Goal: Feedback & Contribution: Submit feedback/report problem

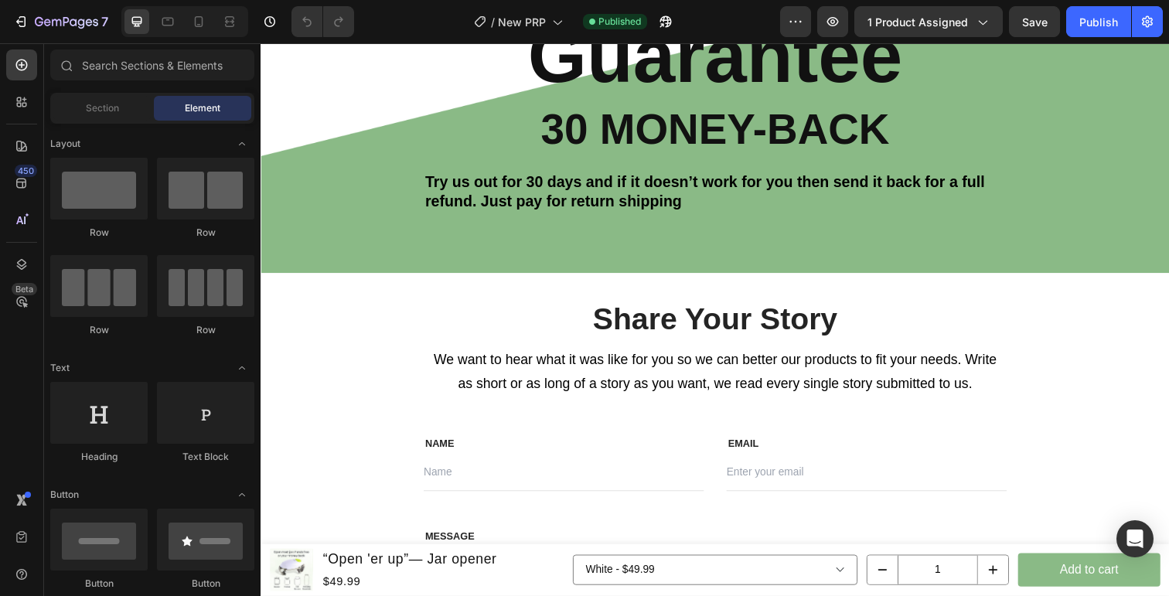
scroll to position [3879, 0]
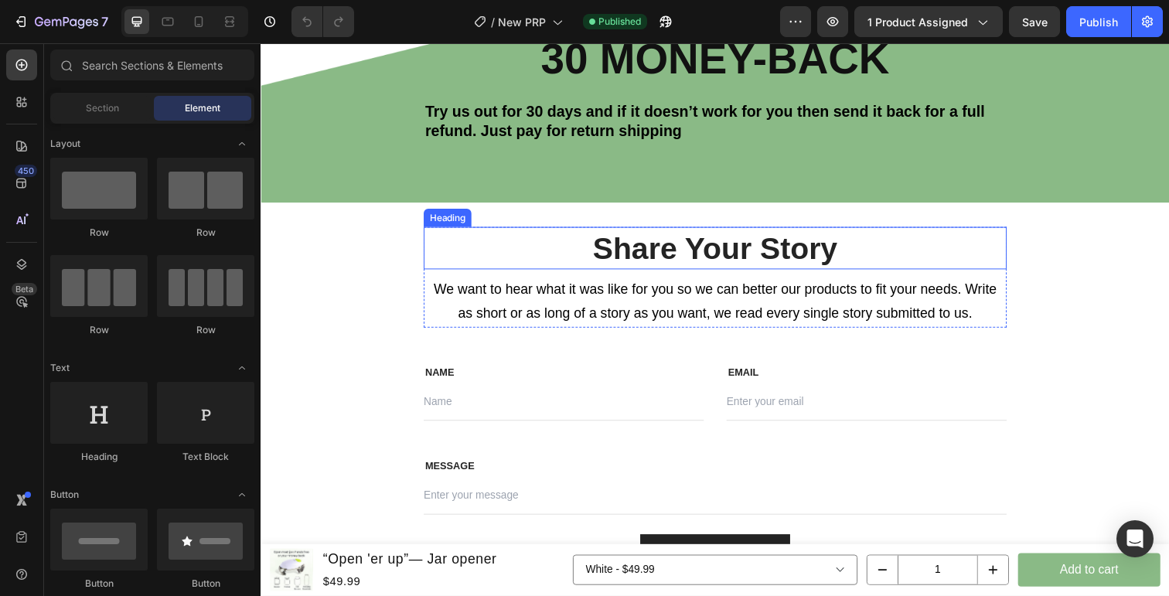
click at [747, 264] on h2 "Share Your Story" at bounding box center [725, 252] width 596 height 43
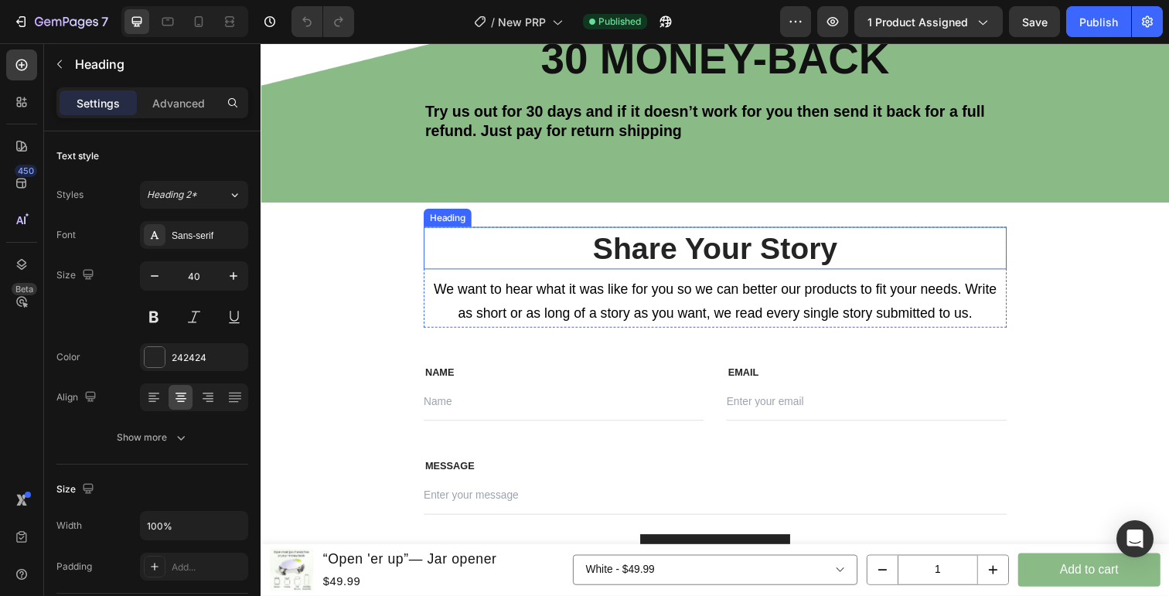
click at [747, 264] on h2 "Share Your Story" at bounding box center [725, 252] width 596 height 43
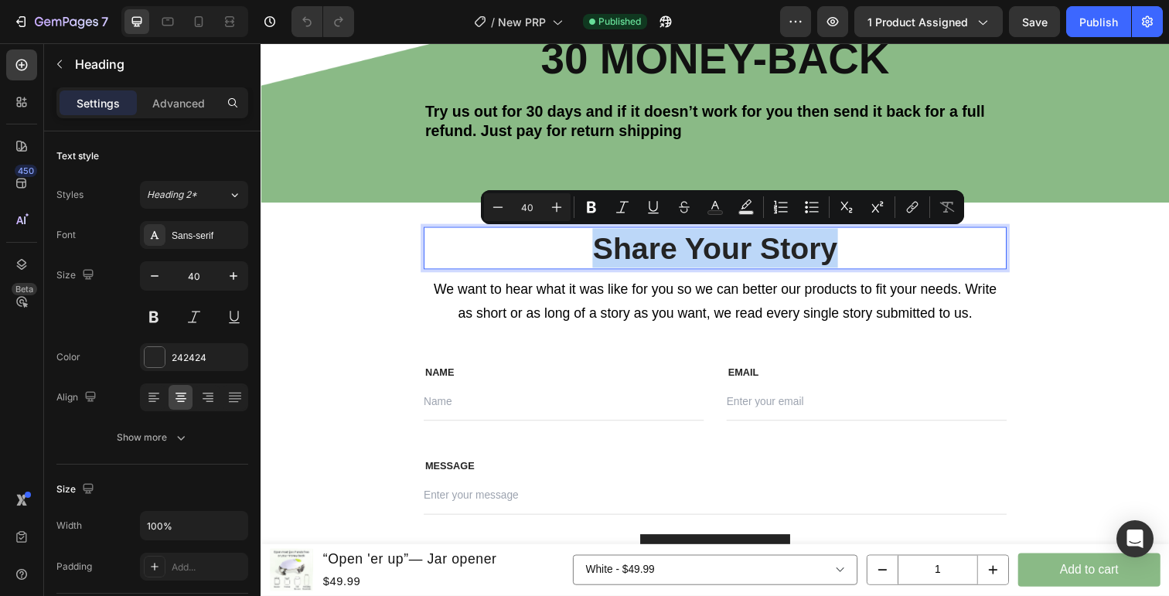
click at [747, 264] on p "Share Your Story" at bounding box center [724, 253] width 592 height 40
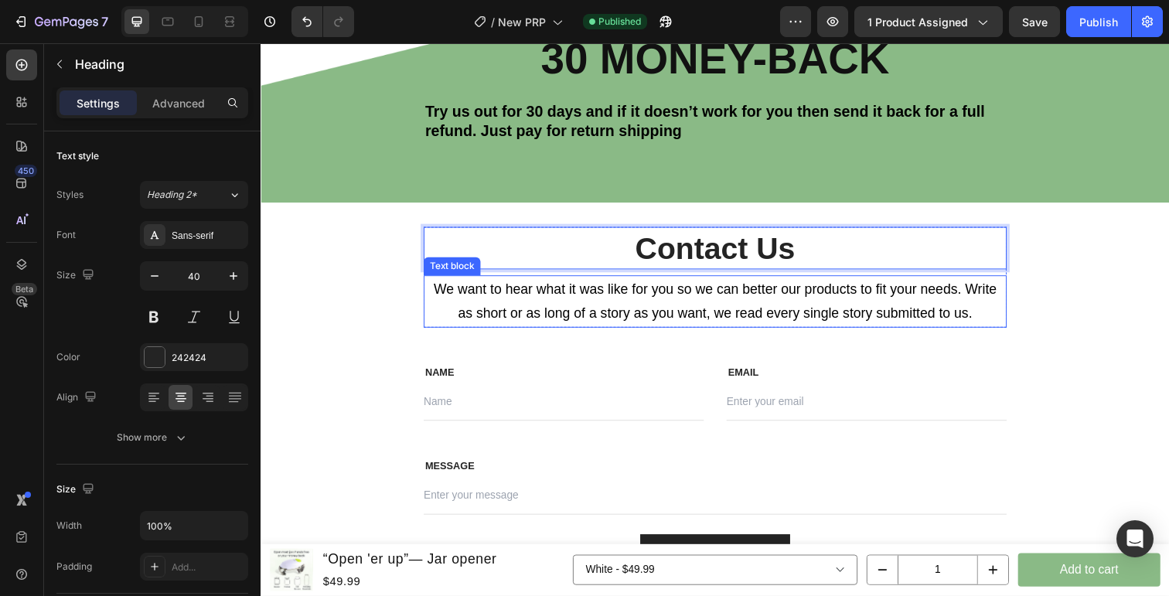
click at [734, 302] on p "We want to hear what it was like for you so we can better our products to fit y…" at bounding box center [724, 307] width 592 height 50
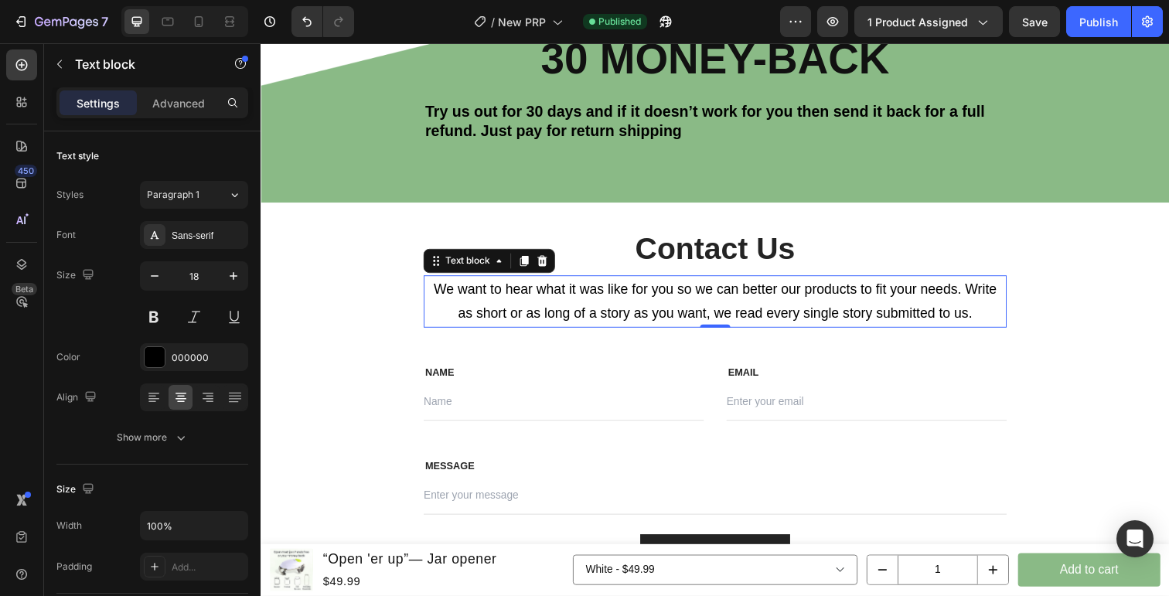
click at [734, 302] on p "We want to hear what it was like for you so we can better our products to fit y…" at bounding box center [724, 307] width 592 height 50
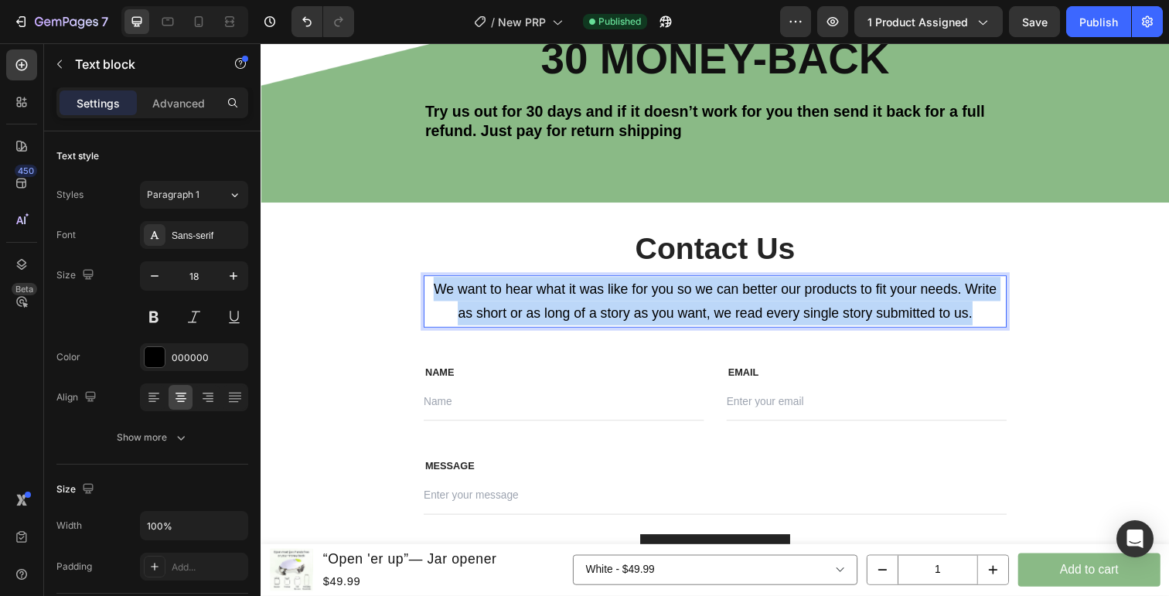
click at [734, 302] on p "We want to hear what it was like for you so we can better our products to fit y…" at bounding box center [724, 307] width 592 height 50
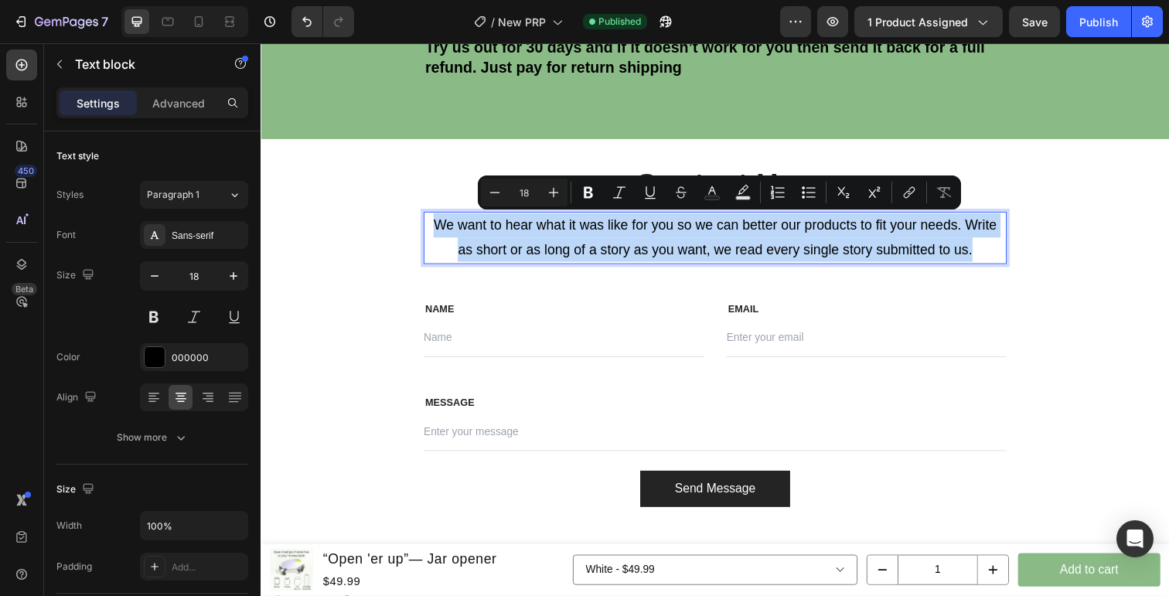
scroll to position [3948, 0]
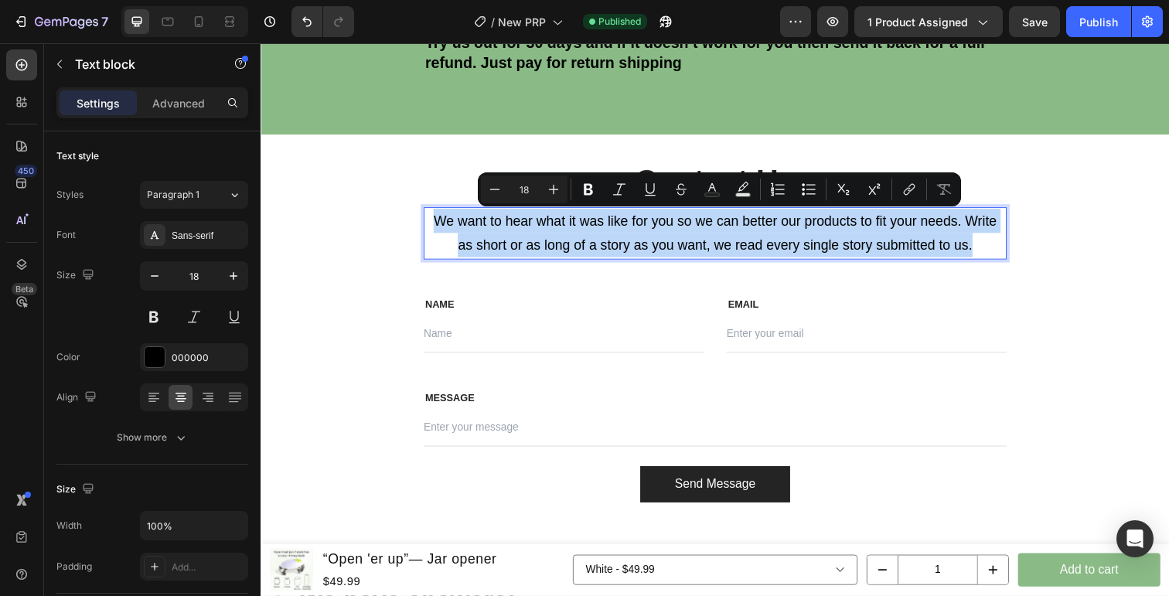
click at [894, 239] on p "We want to hear what it was like for you so we can better our products to fit y…" at bounding box center [724, 238] width 592 height 50
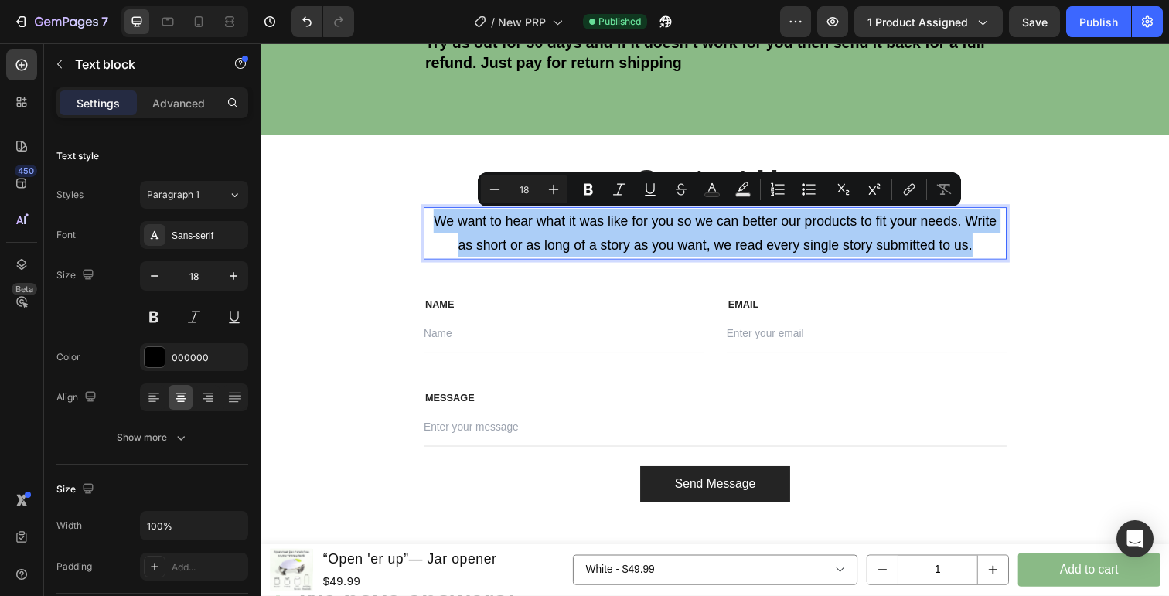
click at [921, 278] on div "Contact Us Heading We want to hear what it was like for you so we can better ou…" at bounding box center [725, 337] width 596 height 351
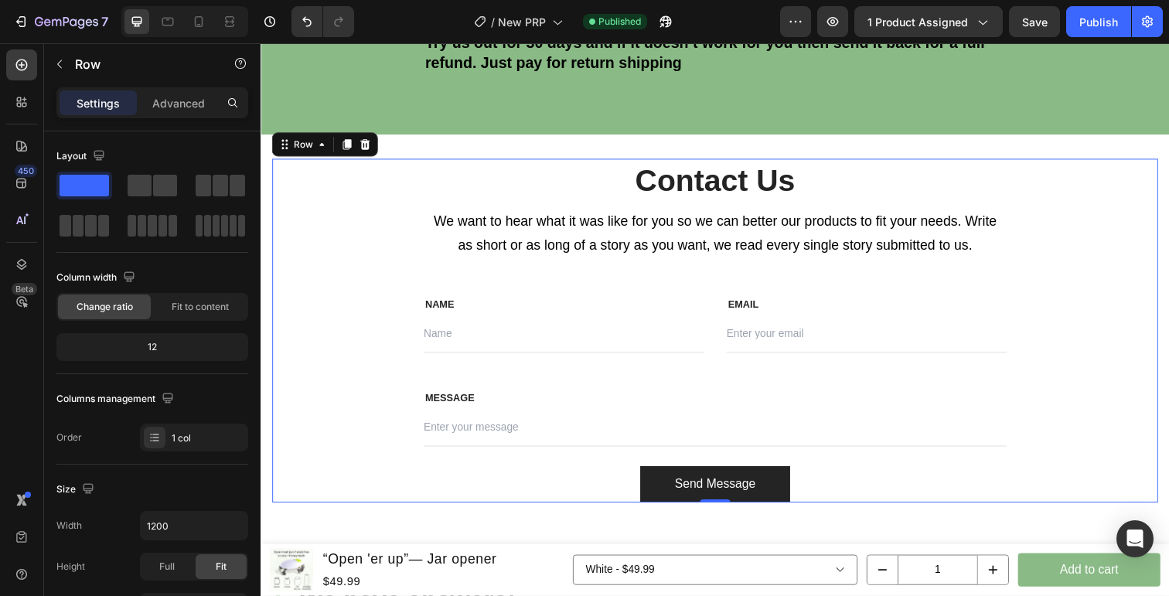
click at [860, 237] on p "We want to hear what it was like for you so we can better our products to fit y…" at bounding box center [724, 238] width 592 height 50
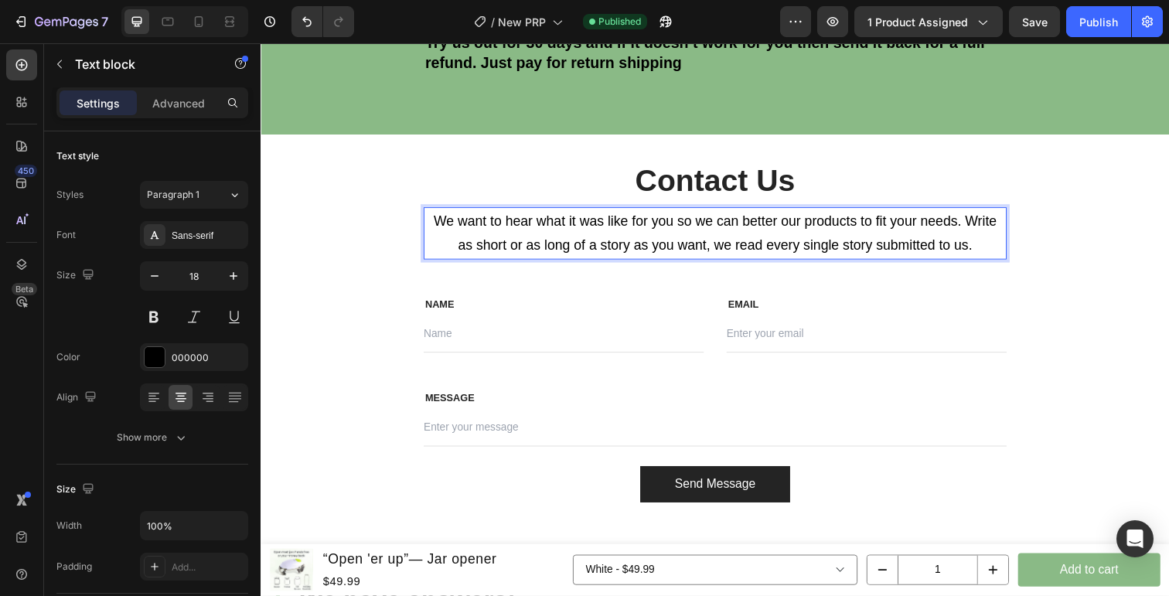
click at [860, 237] on p "We want to hear what it was like for you so we can better our products to fit y…" at bounding box center [724, 238] width 592 height 50
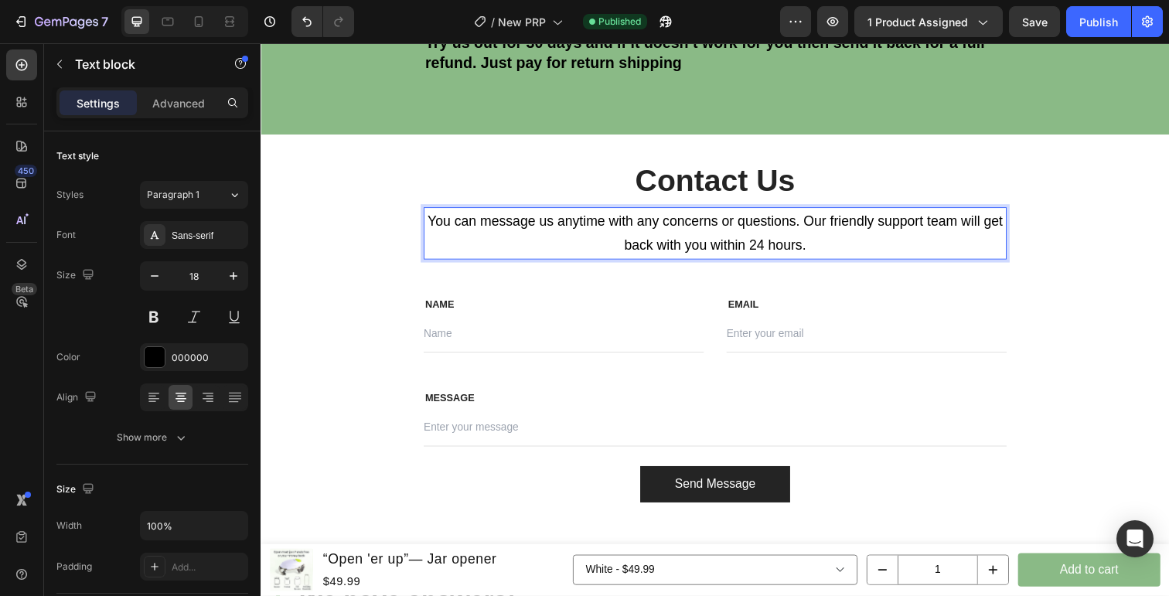
click at [804, 231] on p "You can message us anytime with any concerns or questions. Our friendly support…" at bounding box center [724, 238] width 592 height 50
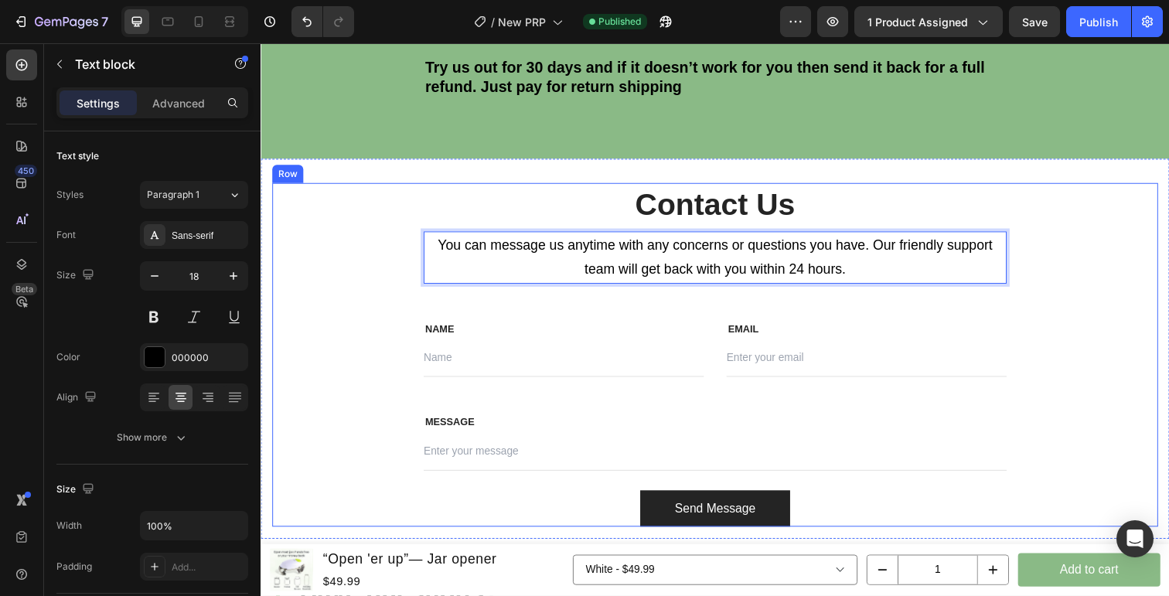
scroll to position [3917, 0]
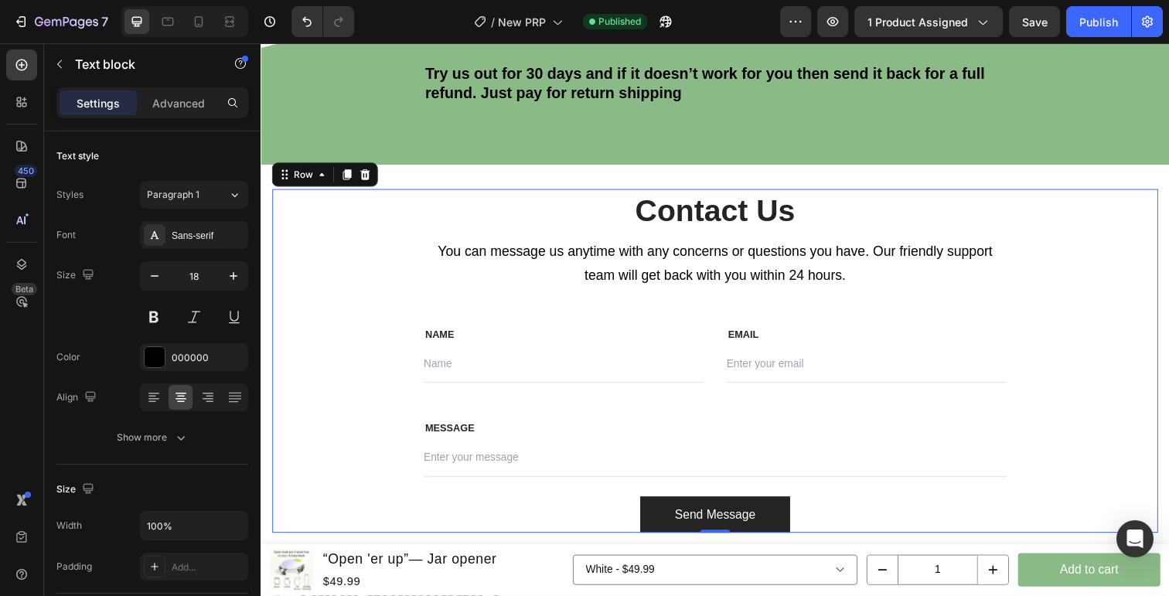
click at [1048, 273] on div "Contact Us Heading You can message us anytime with any concerns or questions yo…" at bounding box center [724, 368] width 905 height 351
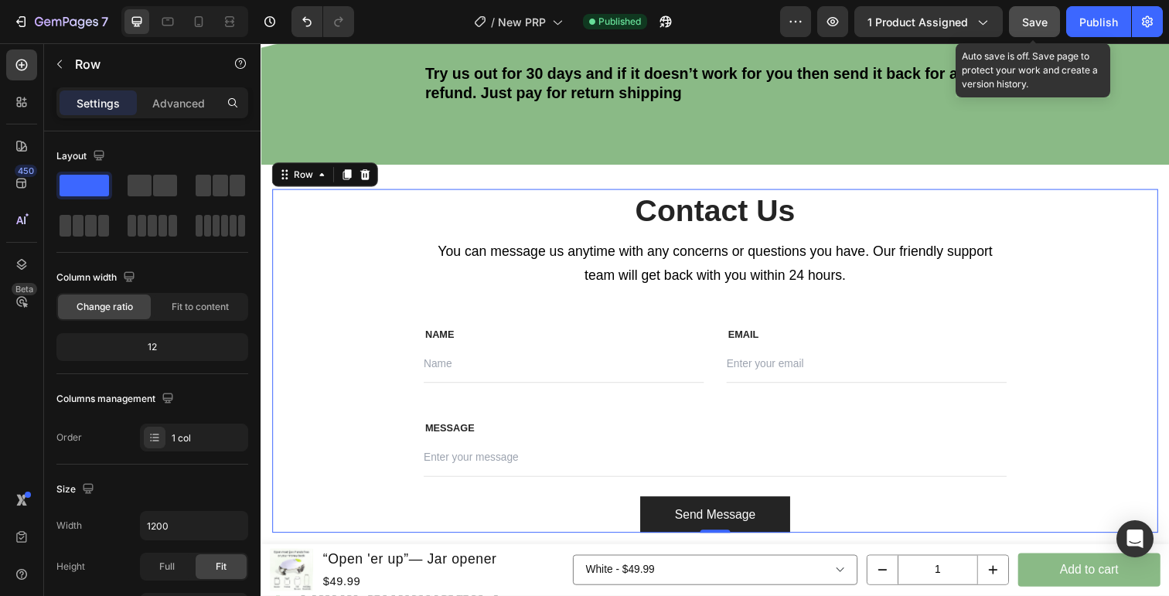
click at [1041, 25] on span "Save" at bounding box center [1035, 21] width 26 height 13
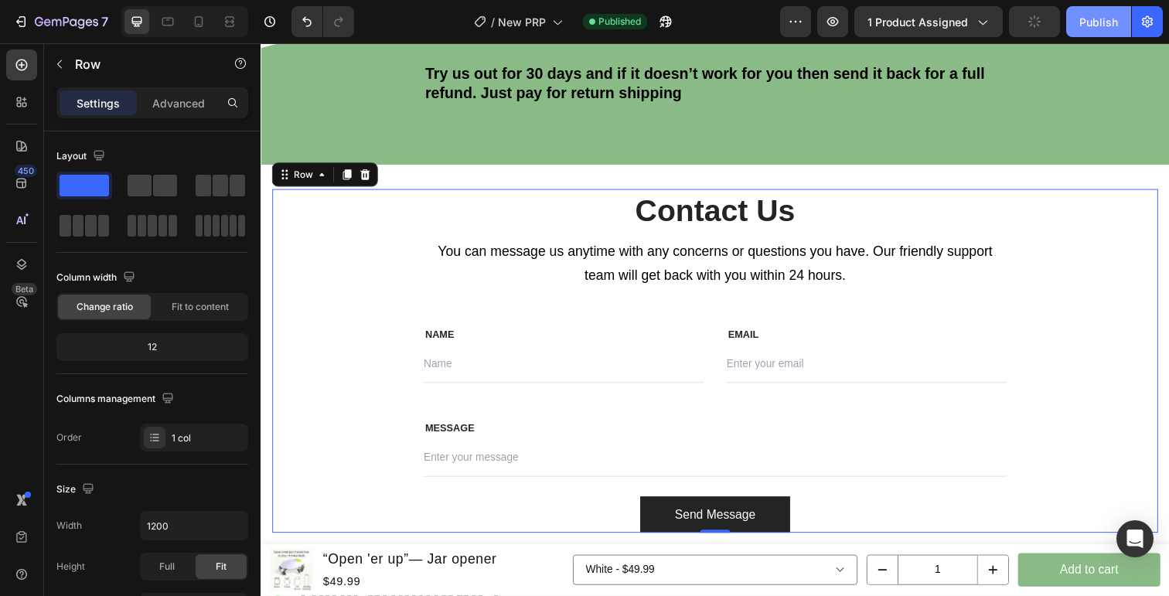
click at [1087, 25] on div "Publish" at bounding box center [1099, 22] width 39 height 16
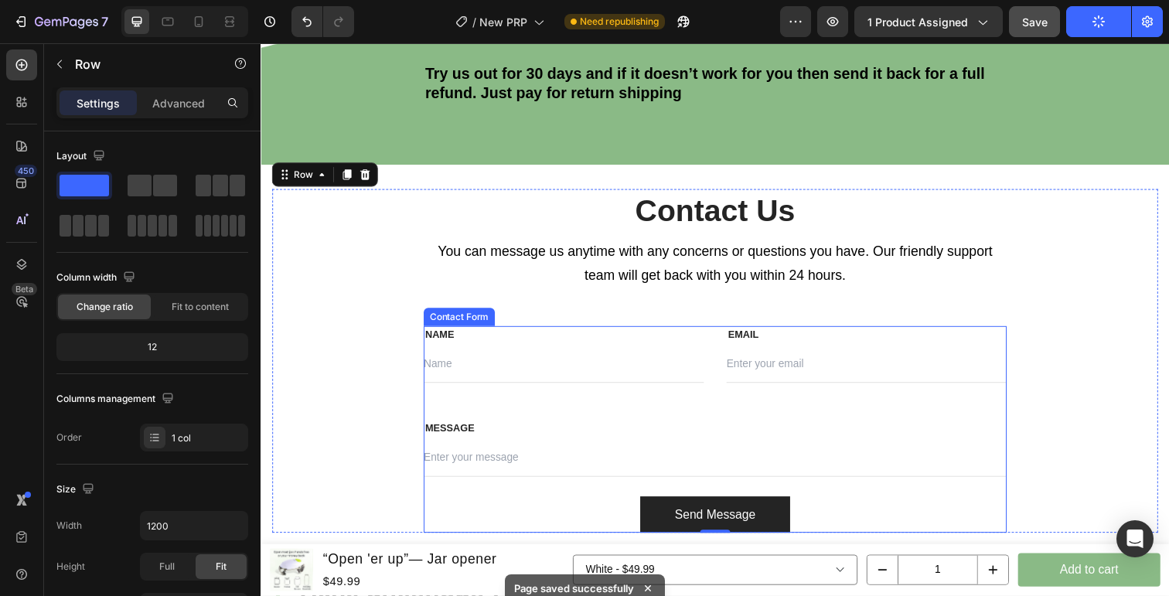
click at [1019, 421] on div "NAME Text block Text Field EMAIL Text block Email Field Row MESSAGE Text block …" at bounding box center [725, 438] width 596 height 211
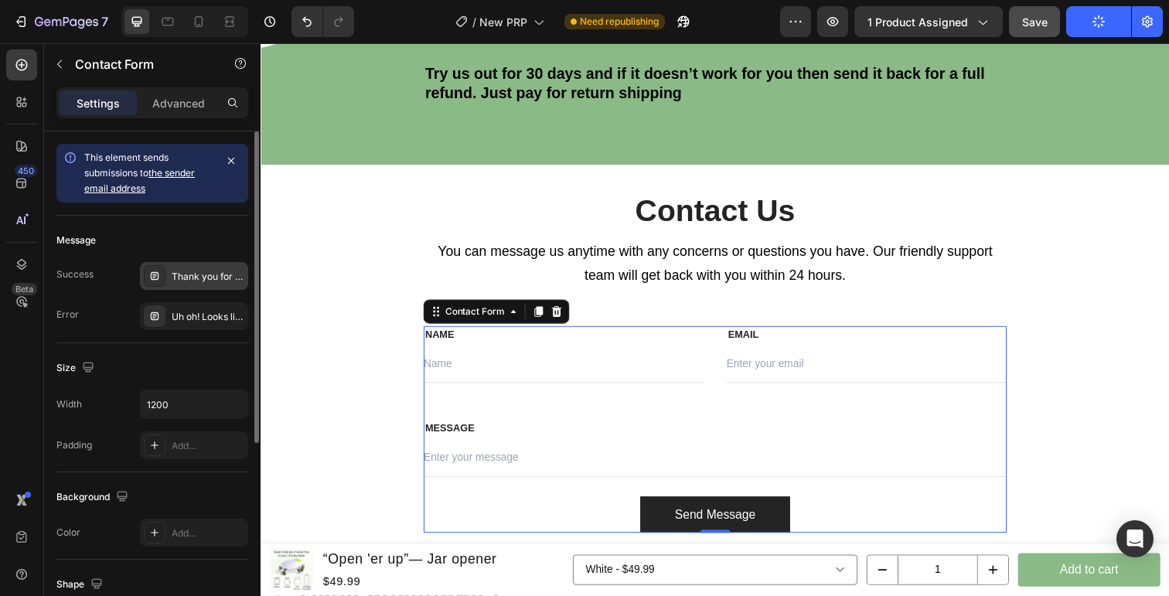
click at [193, 282] on div "Thank you for sharing!" at bounding box center [208, 277] width 73 height 14
click at [201, 317] on div "Uh oh! Looks like their was an error. Try again or please contact us at [EMAIL_…" at bounding box center [208, 317] width 73 height 14
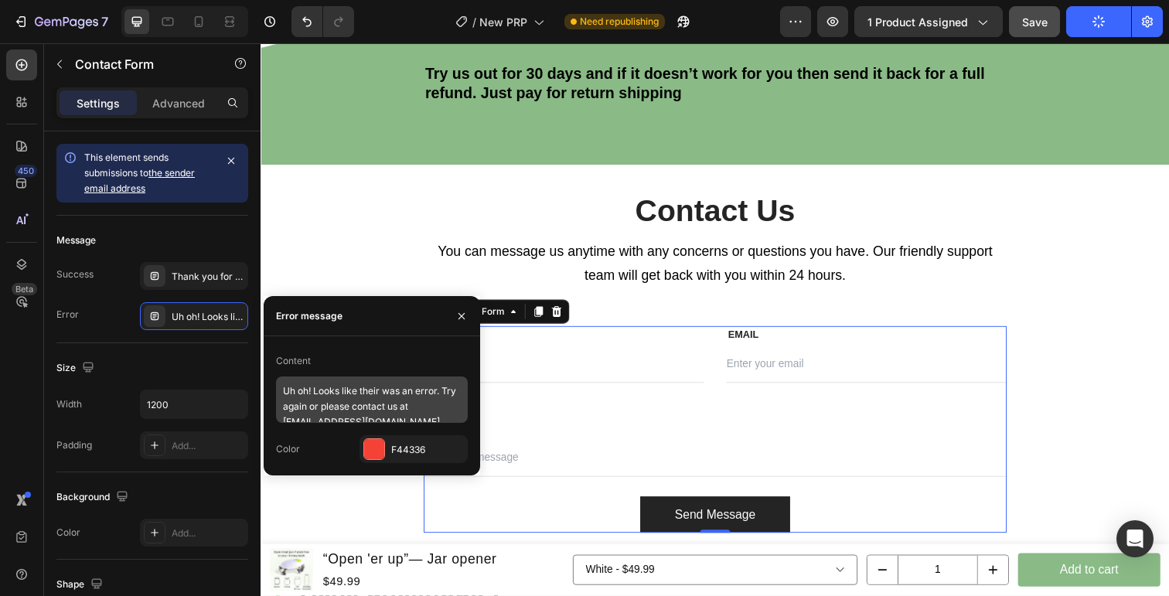
scroll to position [14, 0]
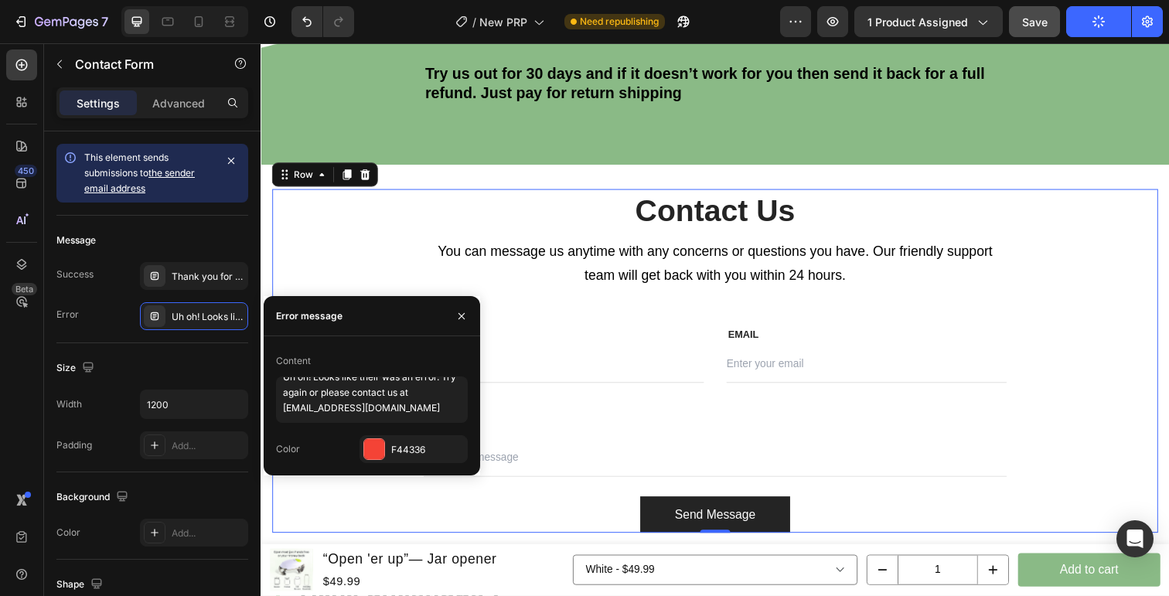
click at [389, 231] on div "Contact Us Heading You can message us anytime with any concerns or questions yo…" at bounding box center [724, 368] width 905 height 351
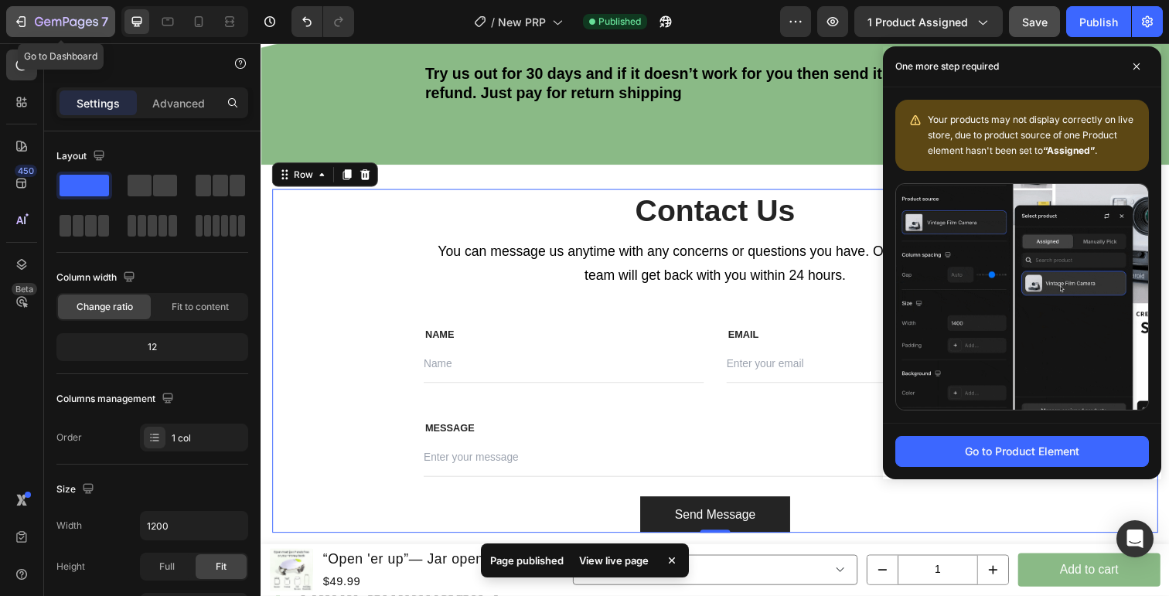
click at [27, 22] on icon "button" at bounding box center [20, 21] width 15 height 15
